Goal: Task Accomplishment & Management: Use online tool/utility

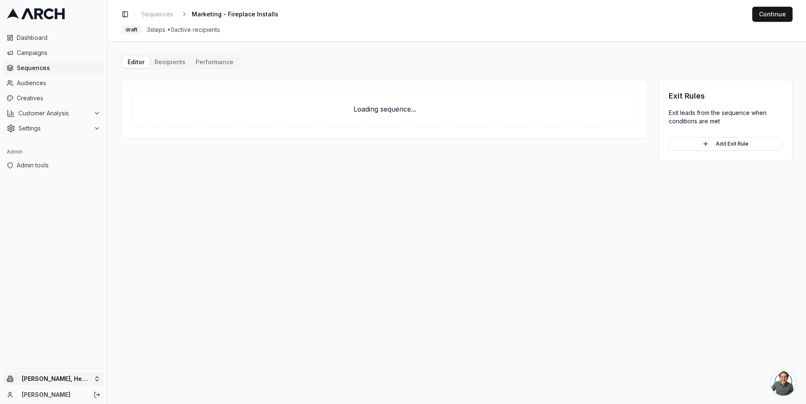
click at [85, 378] on html "Dashboard Campaigns Sequences Audiences Creatives Customer Analysis Settings Ad…" at bounding box center [403, 202] width 806 height 404
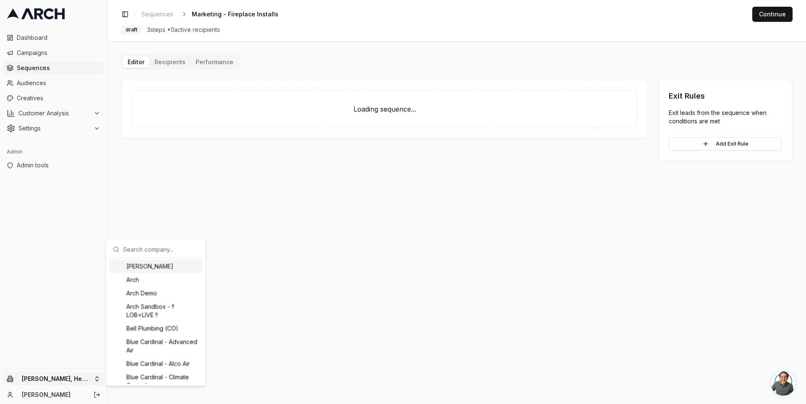
click at [135, 253] on input "text" at bounding box center [161, 249] width 76 height 17
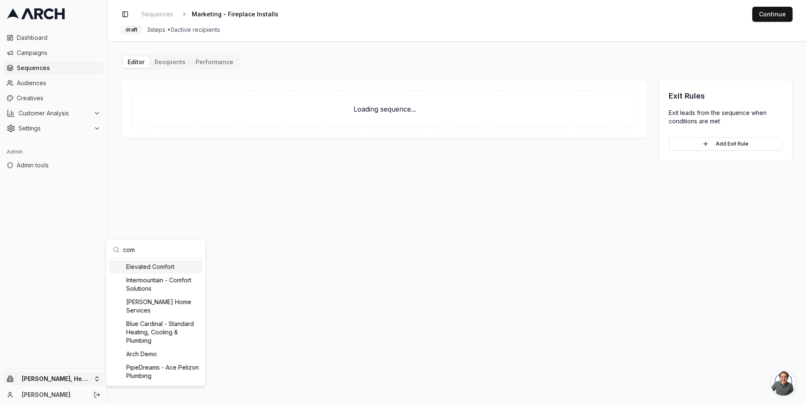
type input "comf"
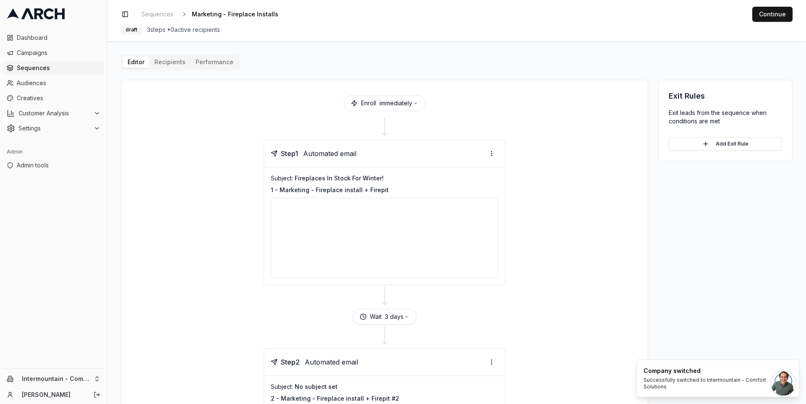
click at [112, 113] on main "Editor Recipients Performance Enroll immediately Step 1 Automated email Subject…" at bounding box center [456, 222] width 698 height 363
click at [489, 358] on html "Dashboard Campaigns Sequences Audiences Creatives Customer Analysis Settings Ad…" at bounding box center [403, 202] width 806 height 404
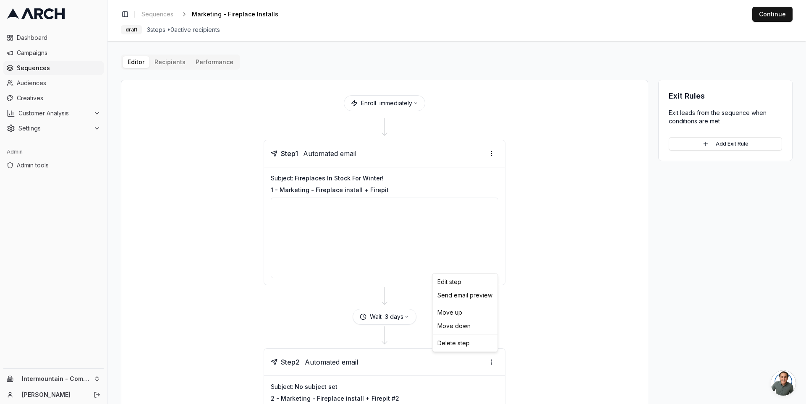
click at [554, 306] on html "Dashboard Campaigns Sequences Audiences Creatives Customer Analysis Settings Ad…" at bounding box center [403, 202] width 806 height 404
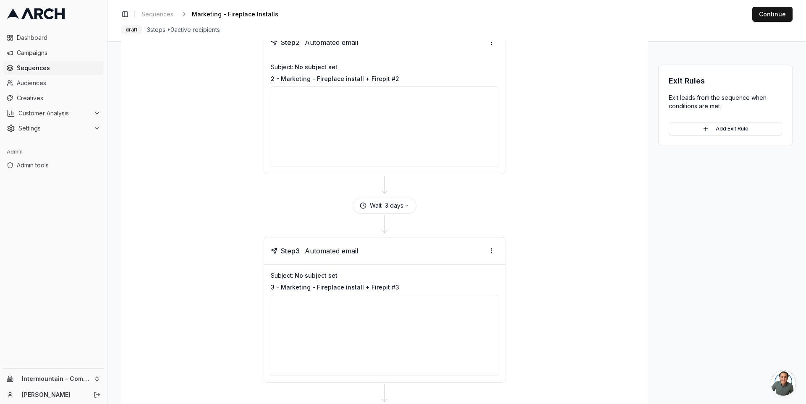
scroll to position [318, 0]
click at [40, 98] on span "Creatives" at bounding box center [59, 98] width 84 height 8
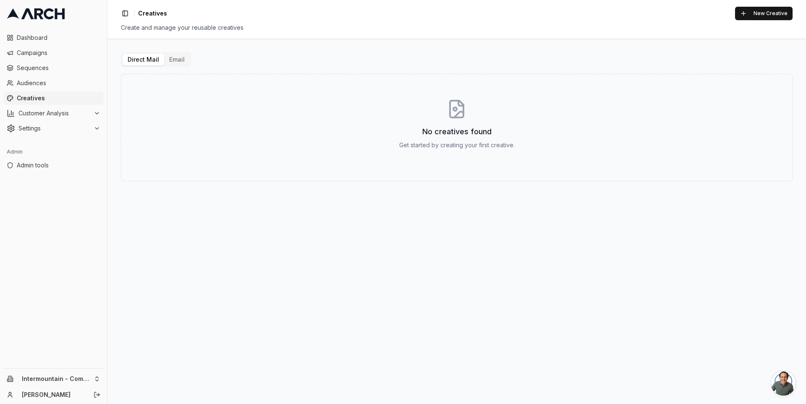
click at [174, 60] on button "Email" at bounding box center [177, 60] width 26 height 12
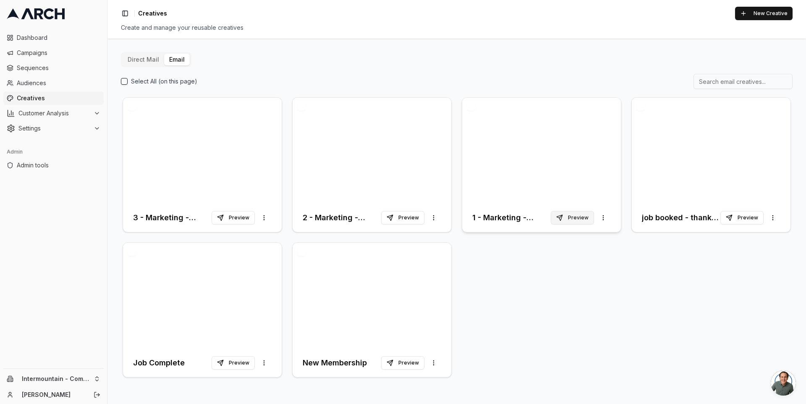
click at [583, 220] on button "Preview" at bounding box center [572, 217] width 43 height 13
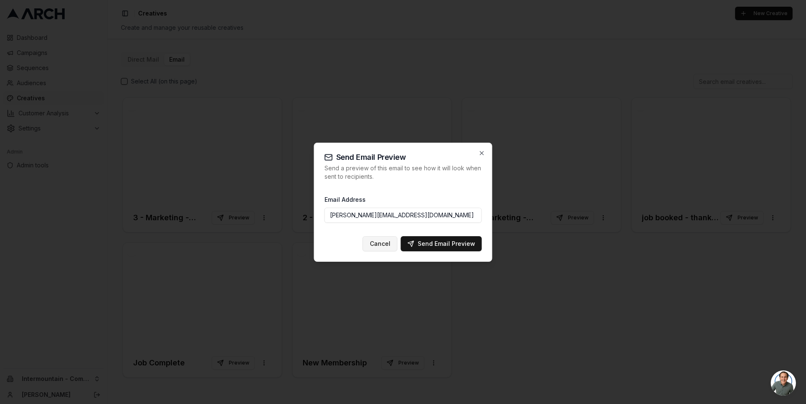
click at [379, 245] on button "Cancel" at bounding box center [380, 243] width 35 height 15
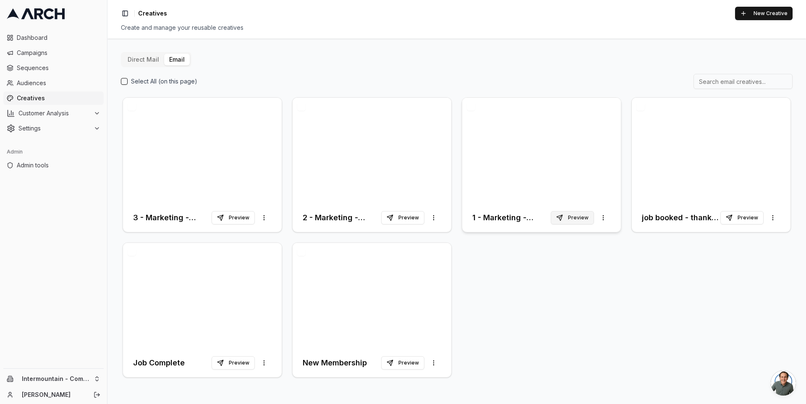
click at [565, 219] on button "Preview" at bounding box center [572, 217] width 43 height 13
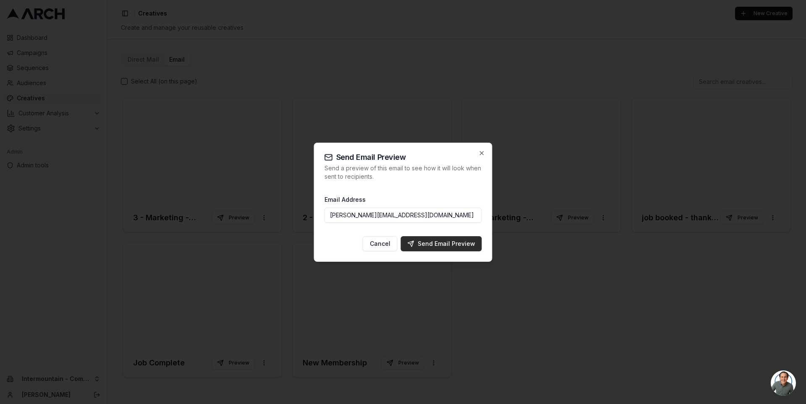
click at [453, 246] on div "Send Email Preview" at bounding box center [442, 244] width 68 height 8
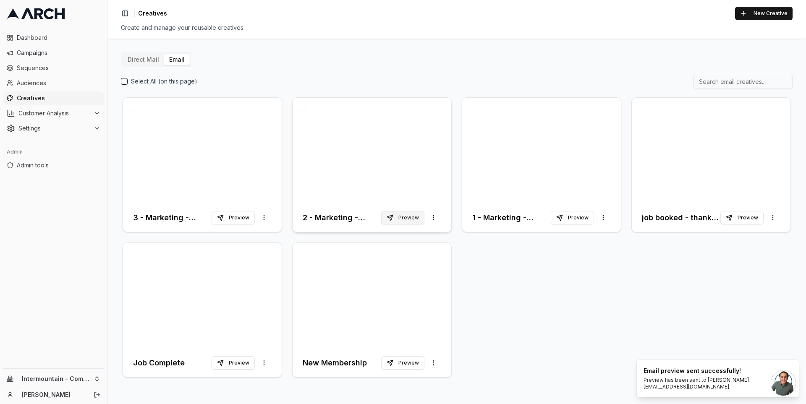
click at [414, 218] on button "Preview" at bounding box center [402, 217] width 43 height 13
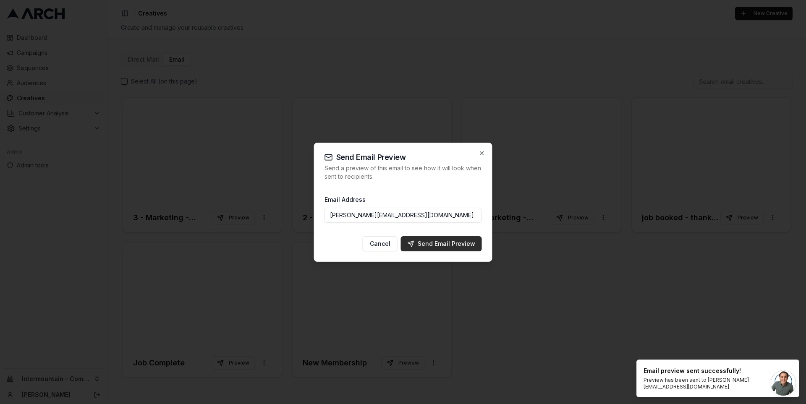
click at [446, 242] on div "Send Email Preview" at bounding box center [442, 244] width 68 height 8
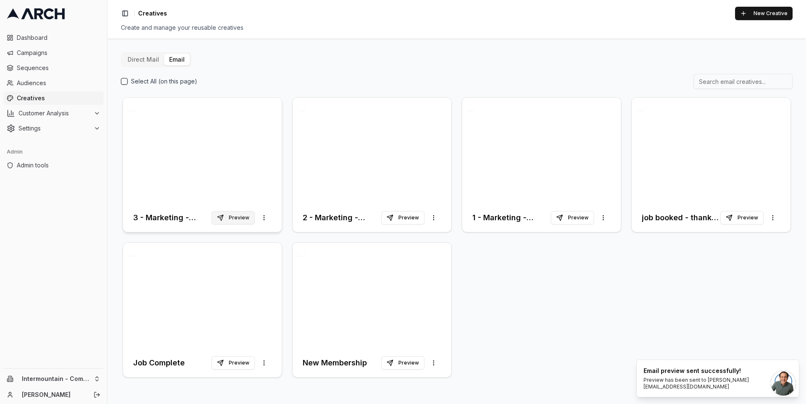
click at [226, 216] on button "Preview" at bounding box center [233, 217] width 43 height 13
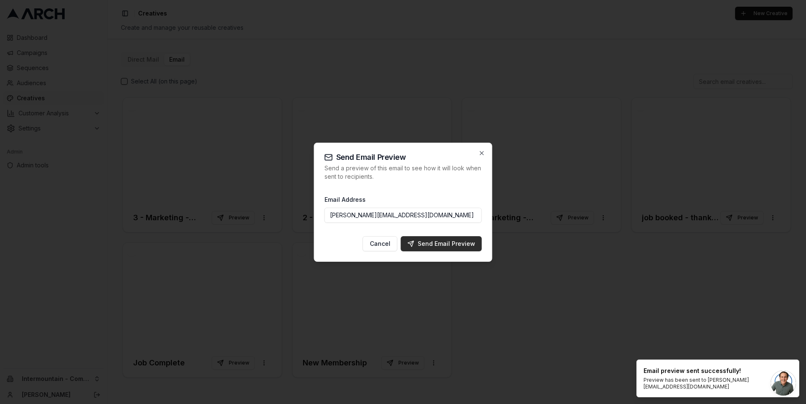
click at [430, 244] on div "Send Email Preview" at bounding box center [442, 244] width 68 height 8
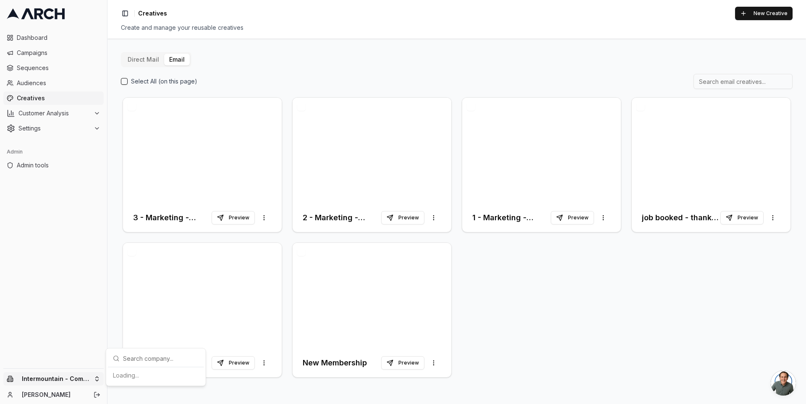
click at [93, 376] on html "Dashboard Campaigns Sequences Audiences Creatives Customer Analysis Settings Ad…" at bounding box center [403, 202] width 806 height 404
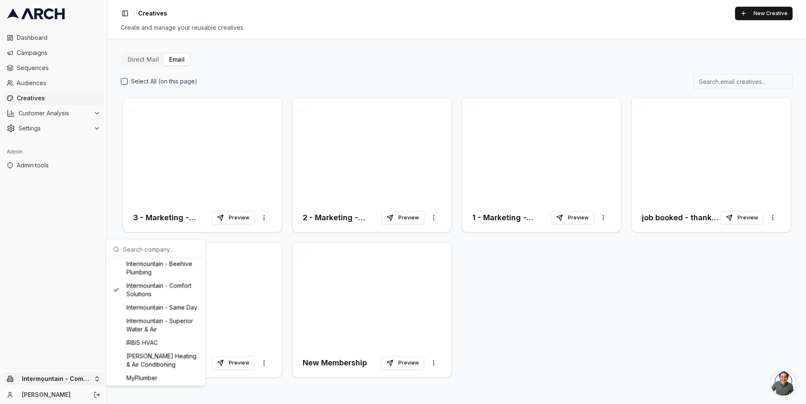
scroll to position [582, 0]
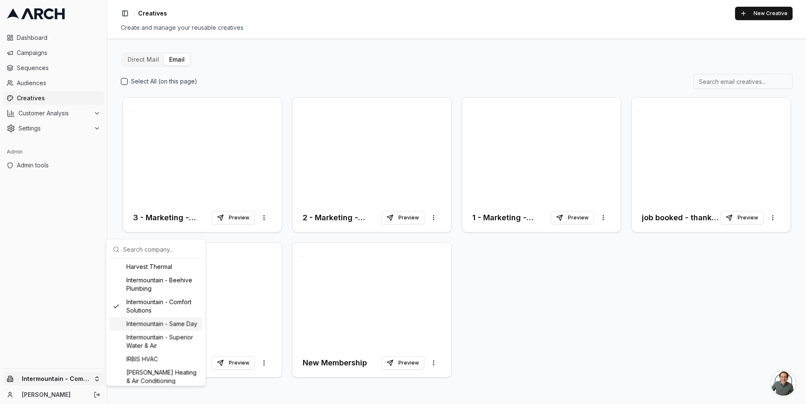
click at [149, 331] on div "Intermountain - Same Day" at bounding box center [156, 323] width 93 height 13
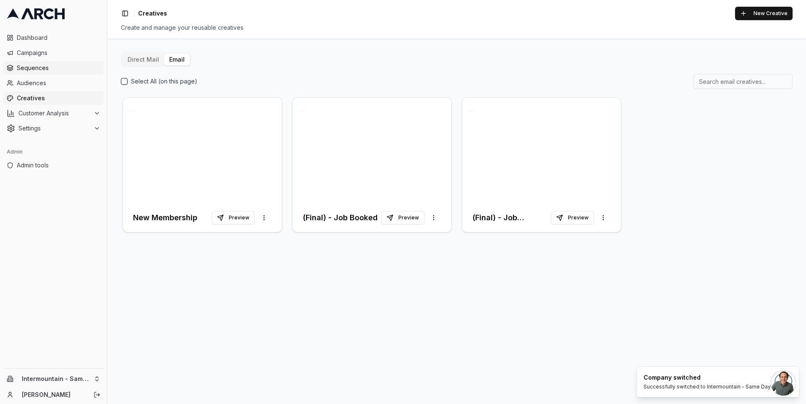
click at [49, 68] on span "Sequences" at bounding box center [59, 68] width 84 height 8
